Goal: Task Accomplishment & Management: Complete application form

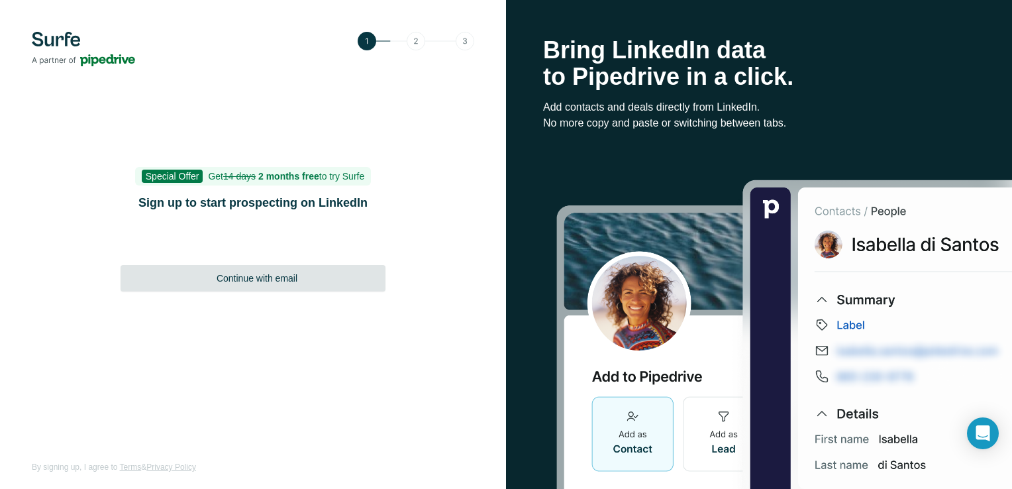
click at [256, 270] on div "Continue with email" at bounding box center [253, 278] width 265 height 27
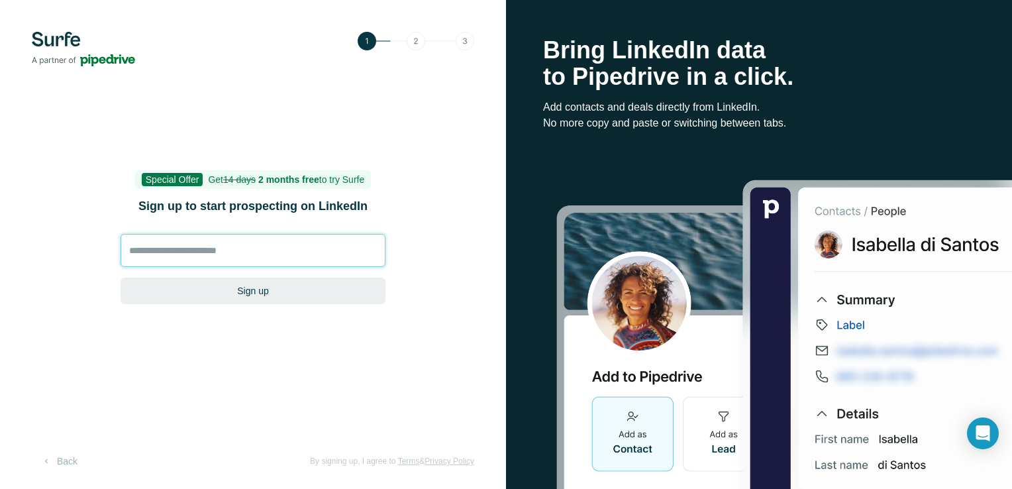
click at [256, 251] on input at bounding box center [253, 250] width 265 height 33
type input "**********"
click at [232, 300] on button "Sign up" at bounding box center [253, 291] width 265 height 27
